Goal: Information Seeking & Learning: Learn about a topic

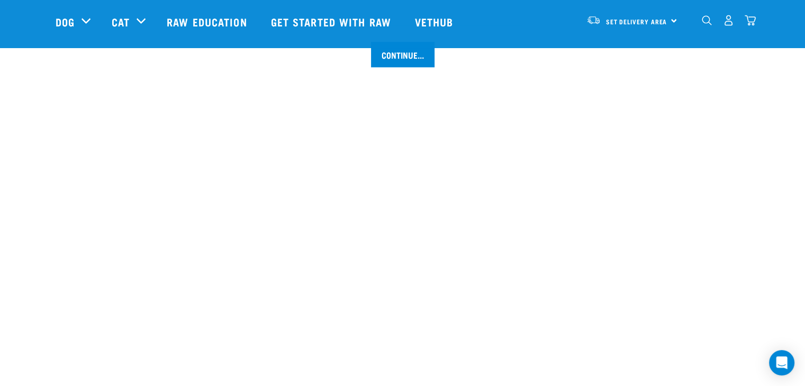
scroll to position [1270, 0]
click at [179, 19] on link "Raw Education" at bounding box center [208, 22] width 104 height 42
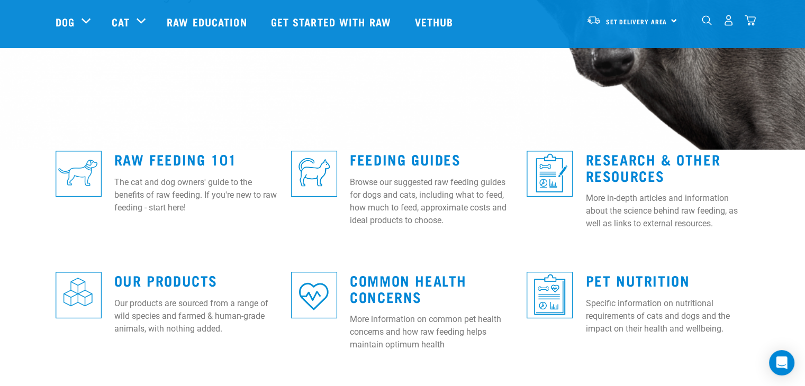
scroll to position [212, 0]
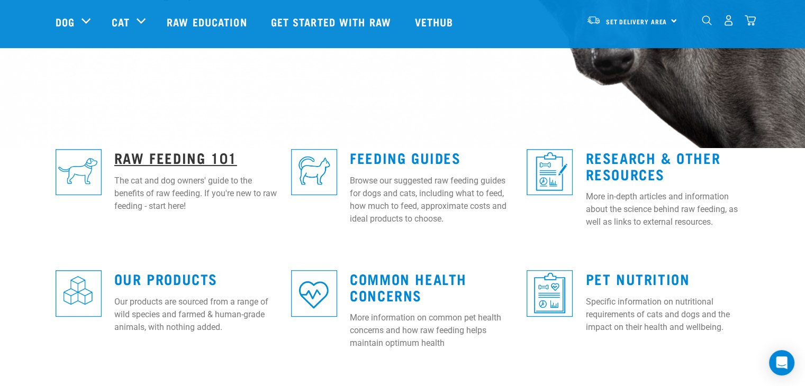
click at [158, 153] on link "Raw Feeding 101" at bounding box center [175, 157] width 123 height 8
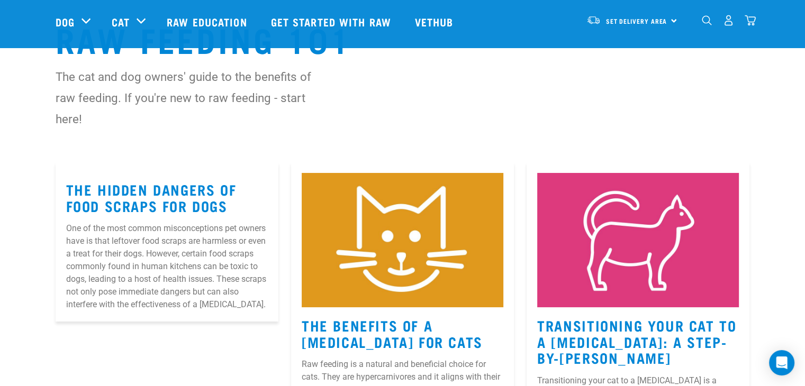
scroll to position [159, 0]
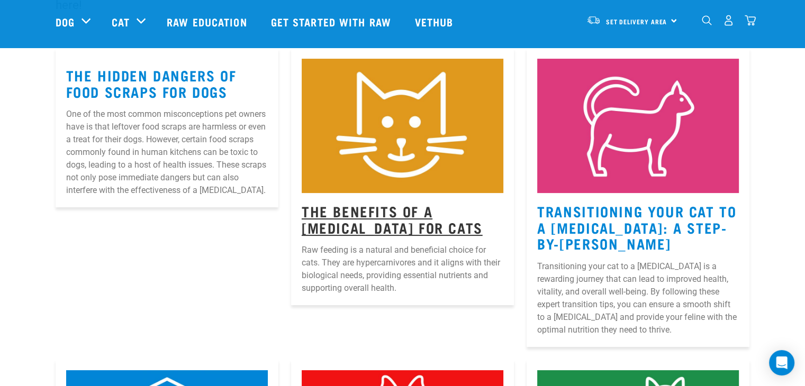
click at [455, 208] on link "The Benefits Of A Raw Diet For Cats" at bounding box center [392, 219] width 181 height 24
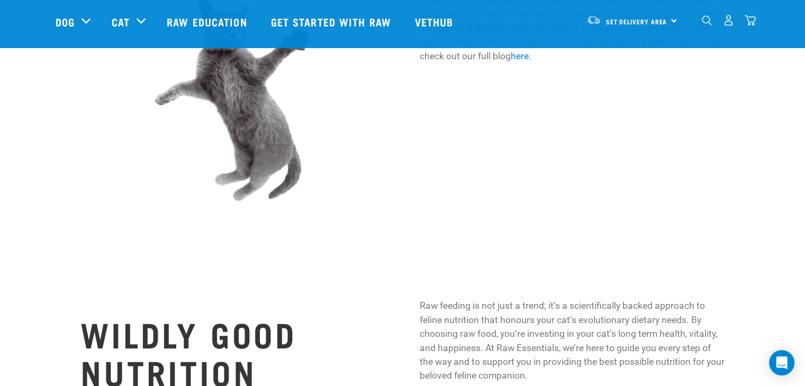
scroll to position [1351, 0]
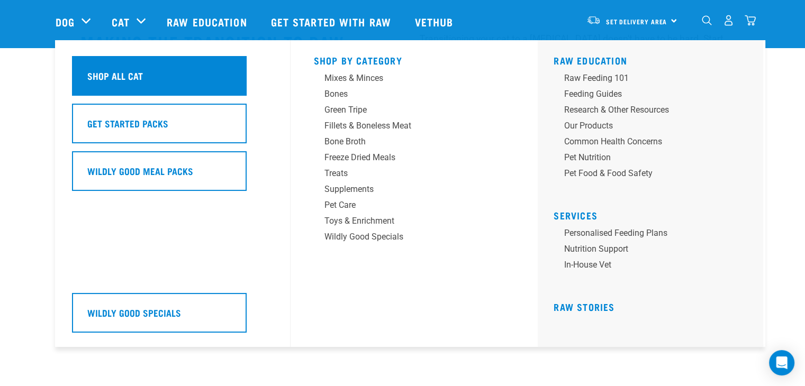
click at [129, 73] on h5 "Shop All Cat" at bounding box center [115, 76] width 56 height 14
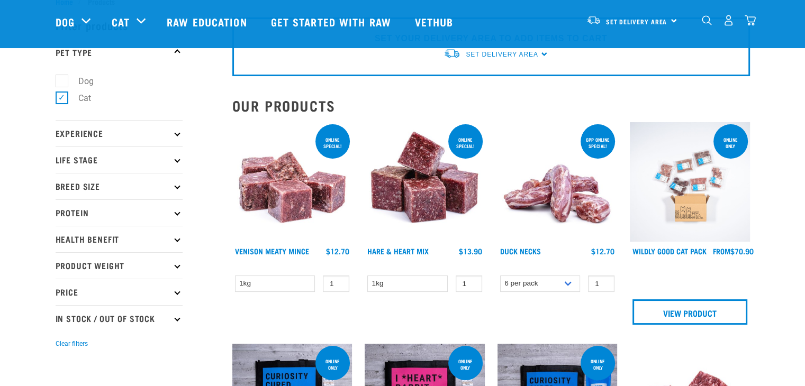
scroll to position [53, 0]
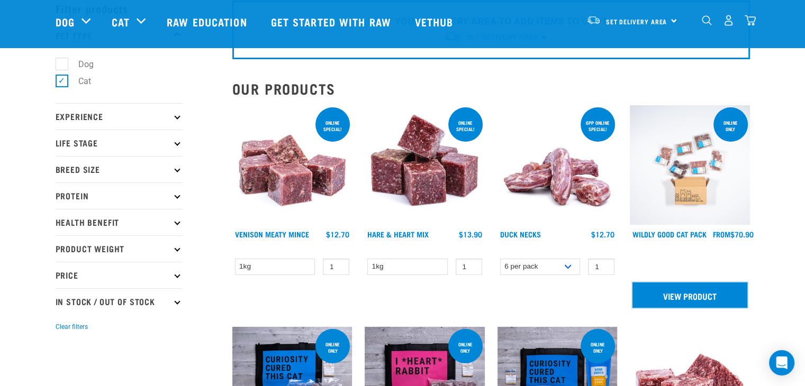
click at [676, 287] on link "View Product" at bounding box center [689, 295] width 115 height 25
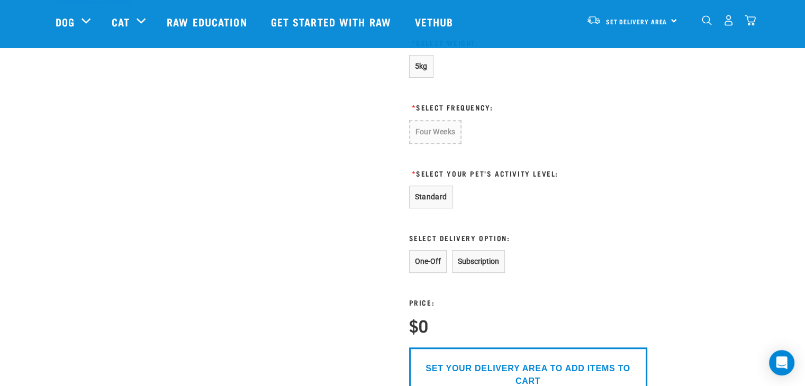
scroll to position [529, 0]
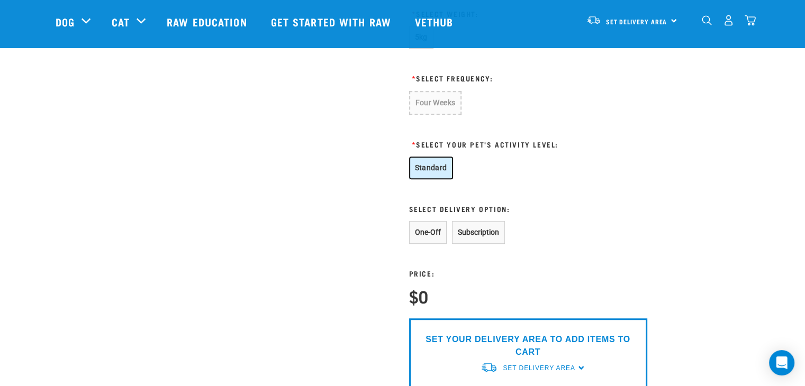
click at [447, 168] on button "Standard" at bounding box center [431, 168] width 44 height 23
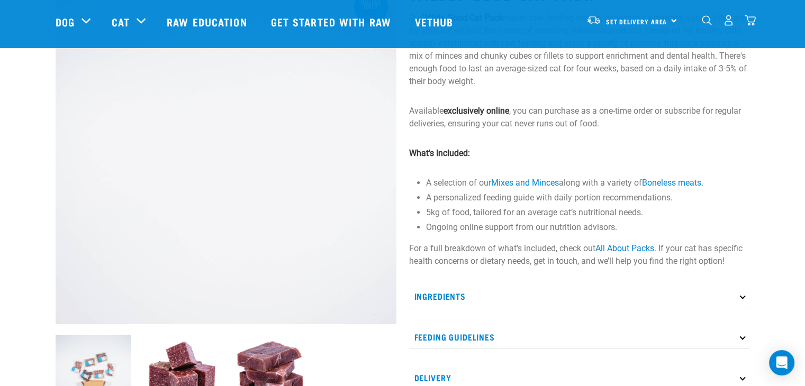
scroll to position [106, 0]
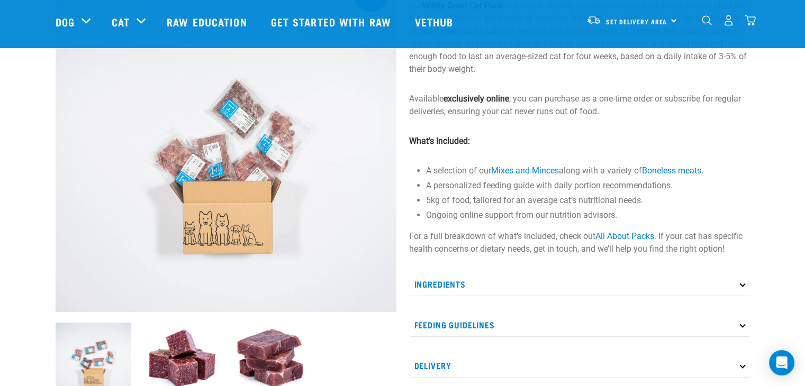
click at [465, 284] on p "Ingredients" at bounding box center [579, 284] width 341 height 24
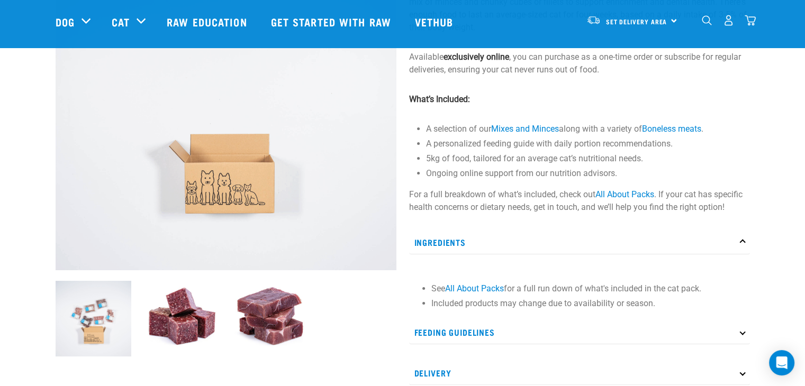
scroll to position [212, 0]
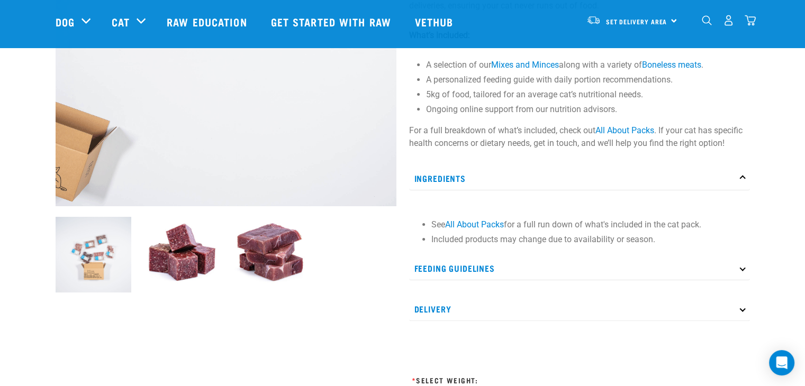
click at [480, 265] on p "Feeding Guidelines" at bounding box center [579, 269] width 341 height 24
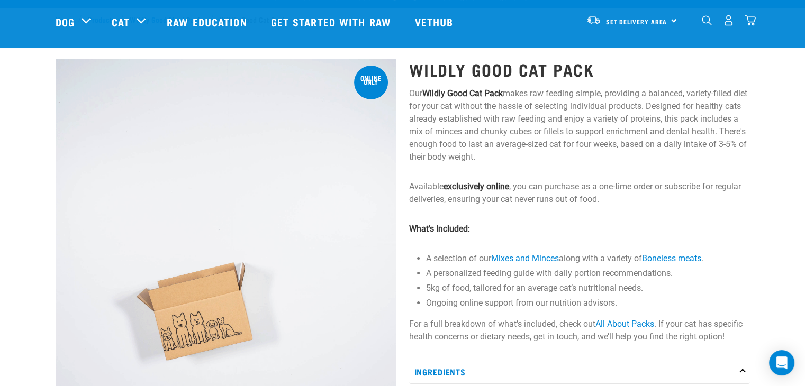
scroll to position [0, 0]
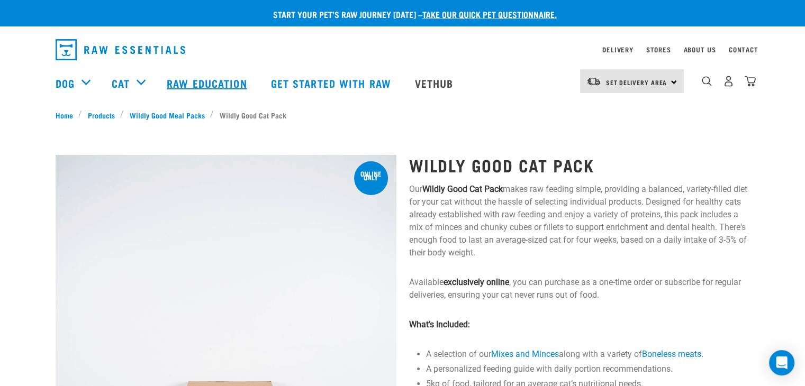
click at [235, 81] on link "Raw Education" at bounding box center [208, 83] width 104 height 42
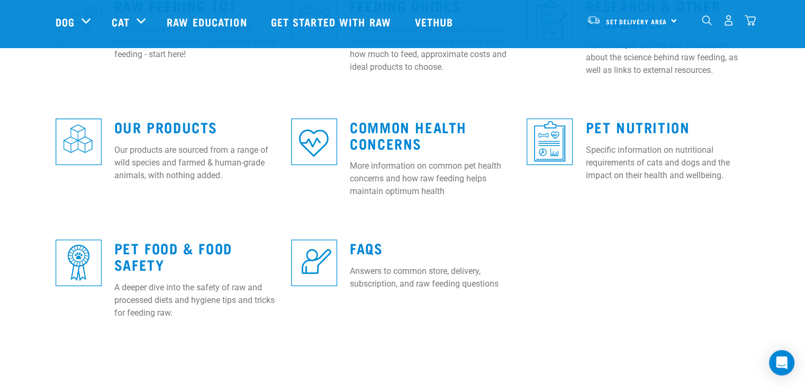
scroll to position [370, 0]
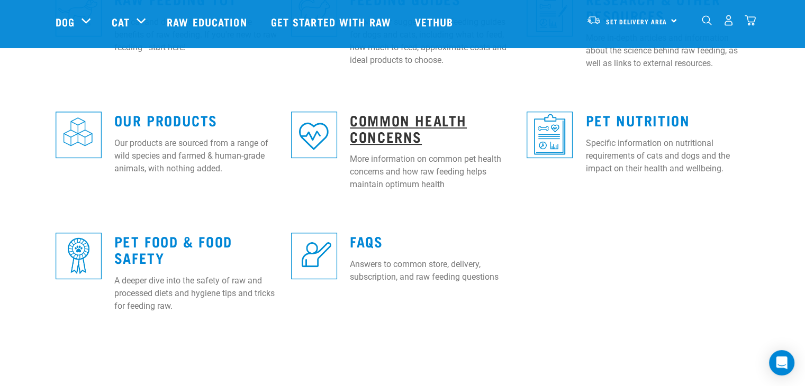
click at [424, 117] on link "Common Health Concerns" at bounding box center [408, 128] width 117 height 24
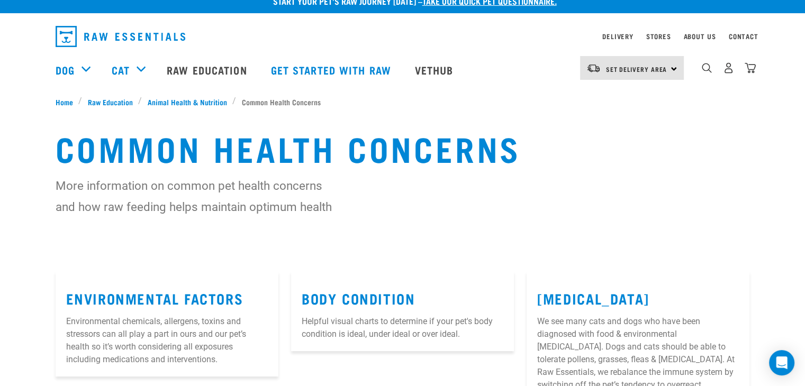
scroll to position [106, 0]
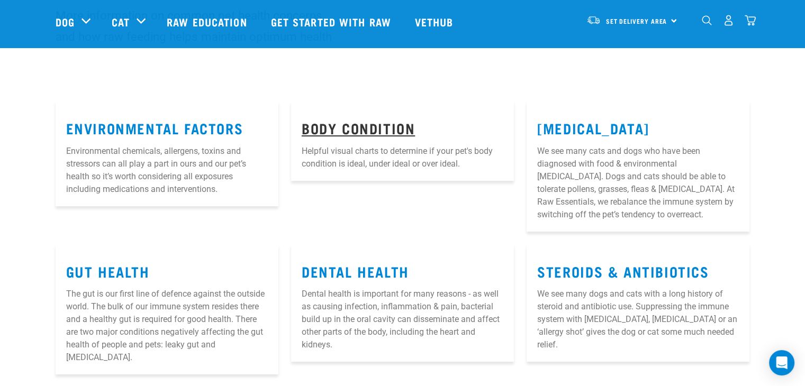
click at [377, 124] on link "Body Condition" at bounding box center [358, 128] width 113 height 8
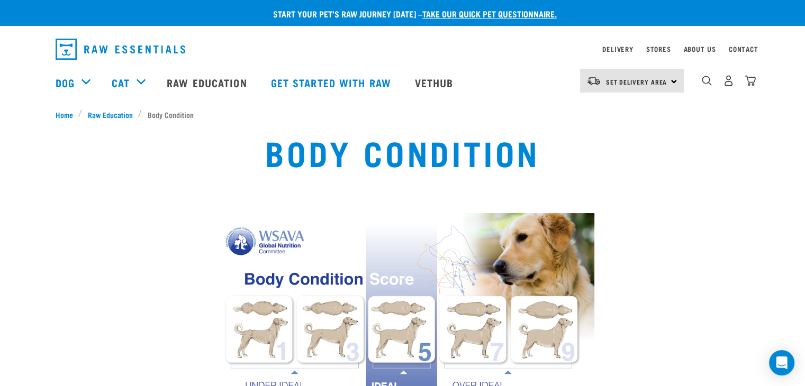
scroll to position [53, 0]
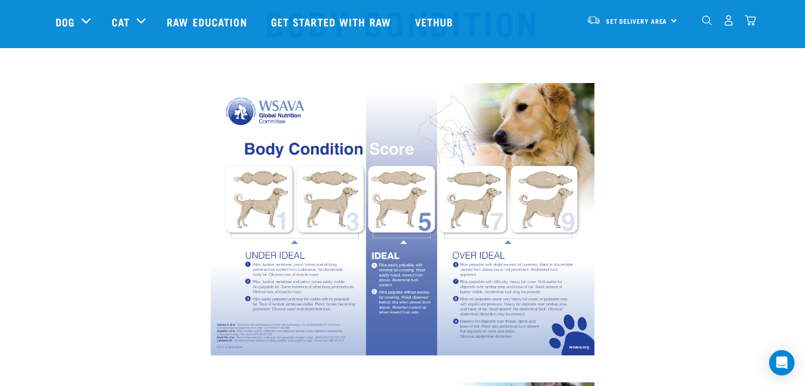
click at [292, 243] on img at bounding box center [403, 219] width 384 height 272
click at [294, 241] on img at bounding box center [403, 219] width 384 height 272
click at [290, 276] on img at bounding box center [403, 219] width 384 height 272
click at [291, 275] on img at bounding box center [403, 219] width 384 height 272
drag, startPoint x: 257, startPoint y: 297, endPoint x: 372, endPoint y: 272, distance: 118.0
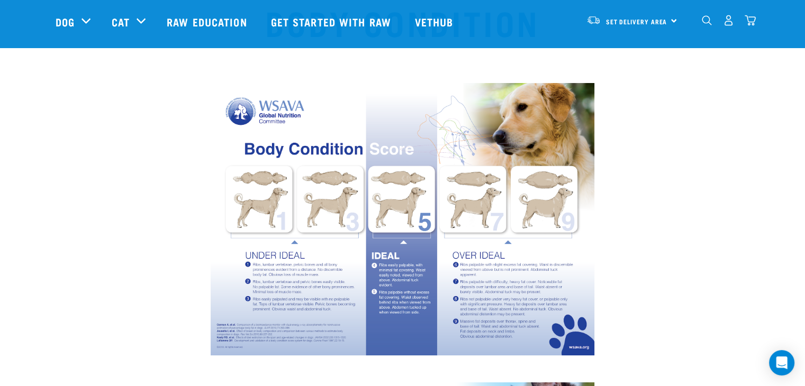
click at [258, 297] on img at bounding box center [403, 219] width 384 height 272
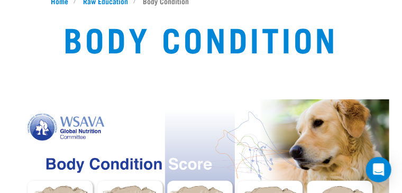
scroll to position [0, 0]
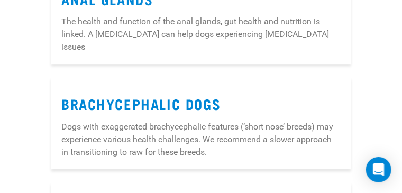
scroll to position [1776, 0]
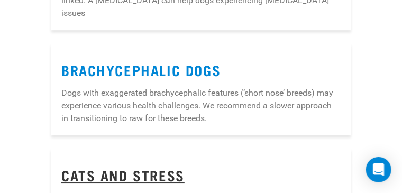
click at [165, 171] on link "Cats and Stress" at bounding box center [122, 175] width 123 height 8
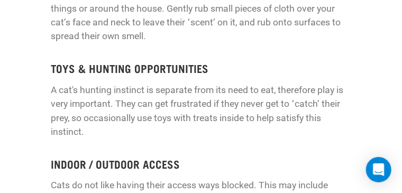
scroll to position [1323, 0]
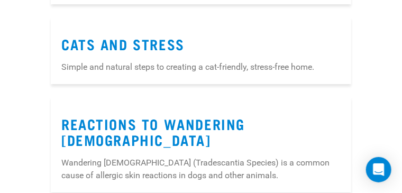
scroll to position [1898, 0]
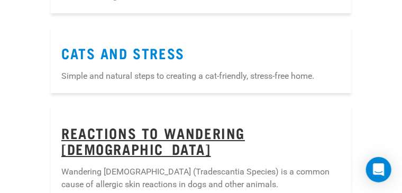
click at [192, 129] on link "Reactions to Wandering [DEMOGRAPHIC_DATA]" at bounding box center [153, 141] width 184 height 24
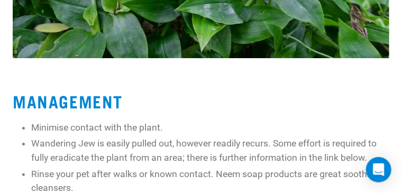
scroll to position [979, 0]
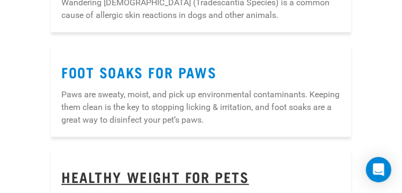
scroll to position [2074, 0]
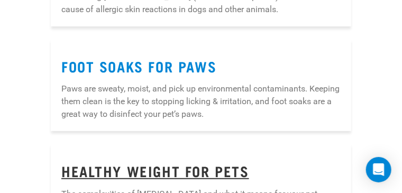
click at [141, 167] on link "Healthy Weight for Pets" at bounding box center [155, 171] width 188 height 8
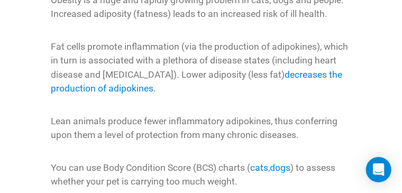
scroll to position [317, 0]
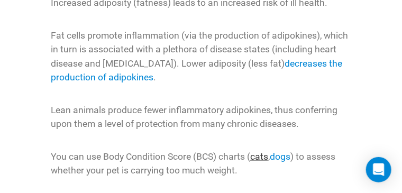
click at [260, 151] on link "cats" at bounding box center [259, 156] width 18 height 11
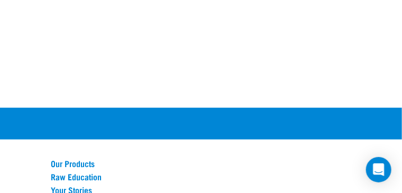
scroll to position [2249, 0]
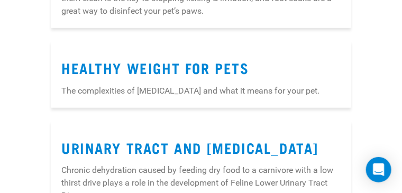
scroll to position [2168, 0]
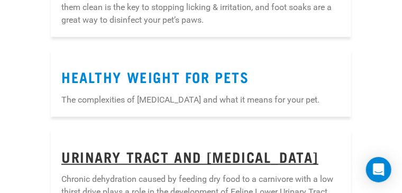
click at [196, 152] on link "Urinary Tract and [MEDICAL_DATA]" at bounding box center [189, 156] width 257 height 8
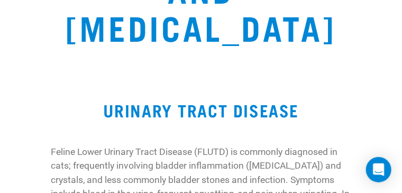
scroll to position [159, 0]
